Goal: Check status: Check status

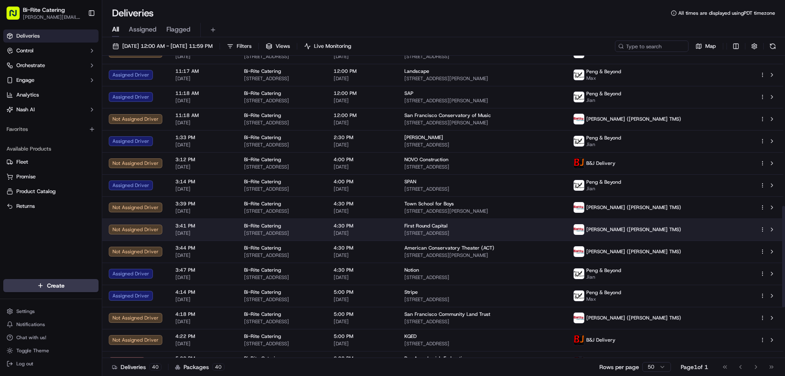
scroll to position [409, 0]
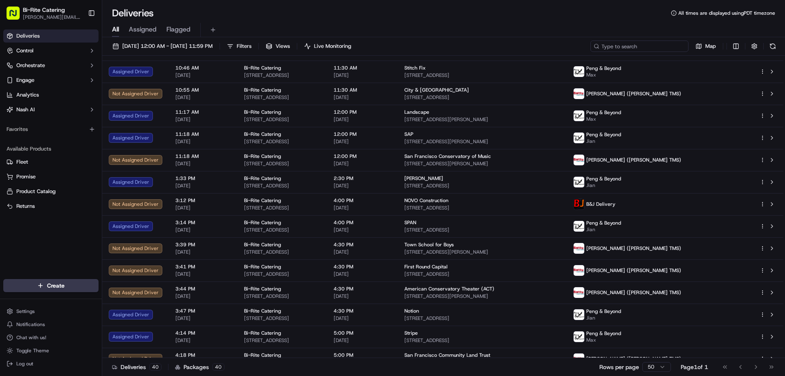
click at [657, 44] on input at bounding box center [639, 45] width 98 height 11
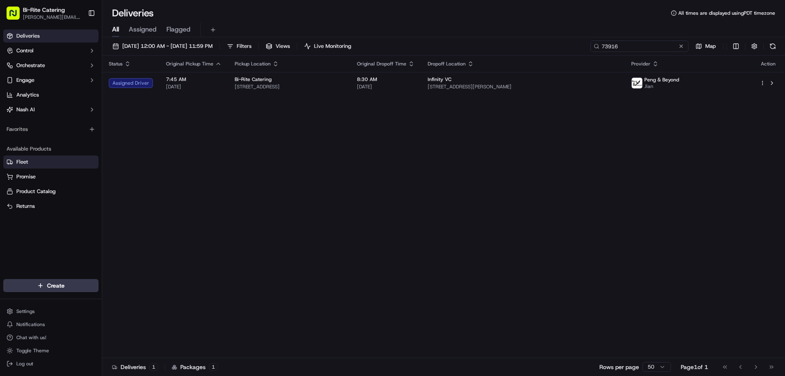
type input "73916"
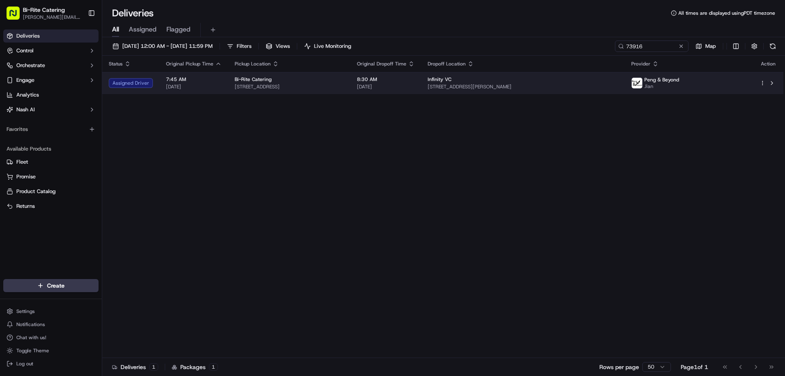
click at [228, 81] on td "Bi-Rite Catering [STREET_ADDRESS]" at bounding box center [289, 83] width 122 height 22
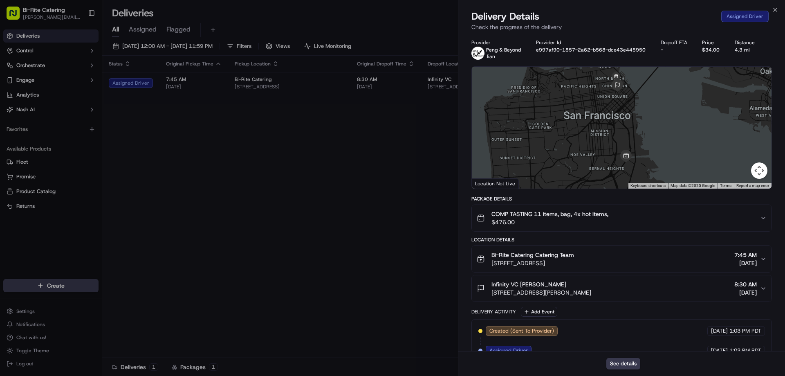
click at [551, 256] on span "Bi-Rite Catering Catering Team" at bounding box center [532, 255] width 83 height 8
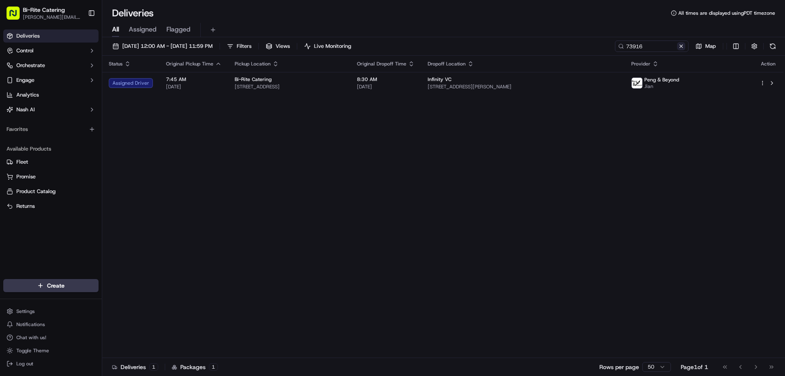
click at [681, 47] on button at bounding box center [681, 46] width 8 height 8
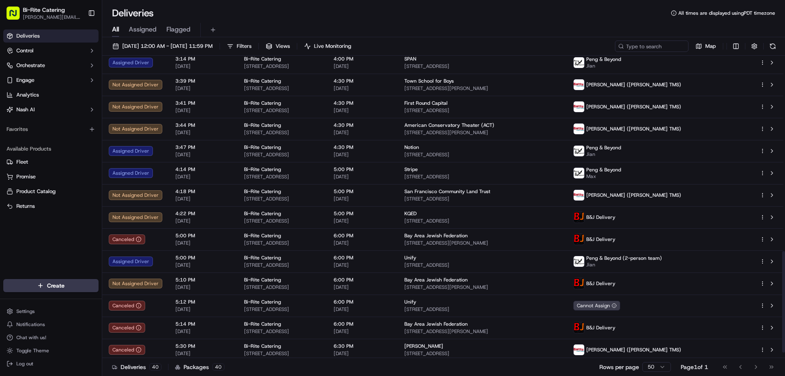
scroll to position [597, 0]
